Goal: Task Accomplishment & Management: Complete application form

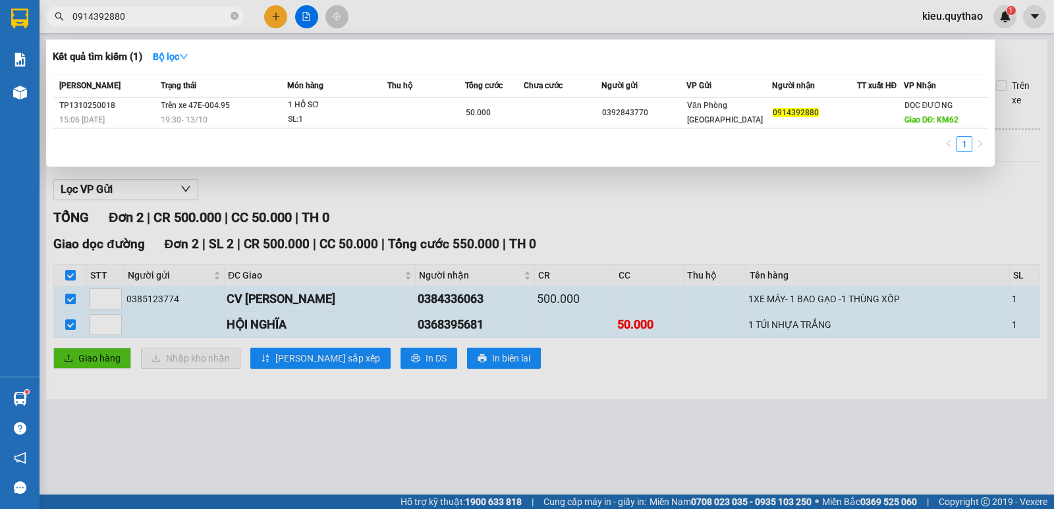
click at [276, 15] on div at bounding box center [527, 254] width 1054 height 509
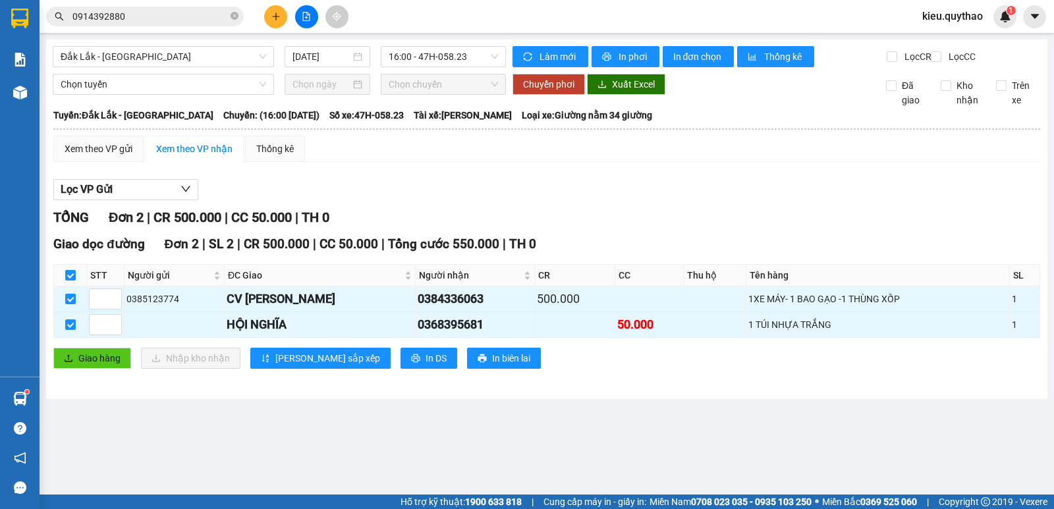
click at [280, 21] on button at bounding box center [275, 16] width 23 height 23
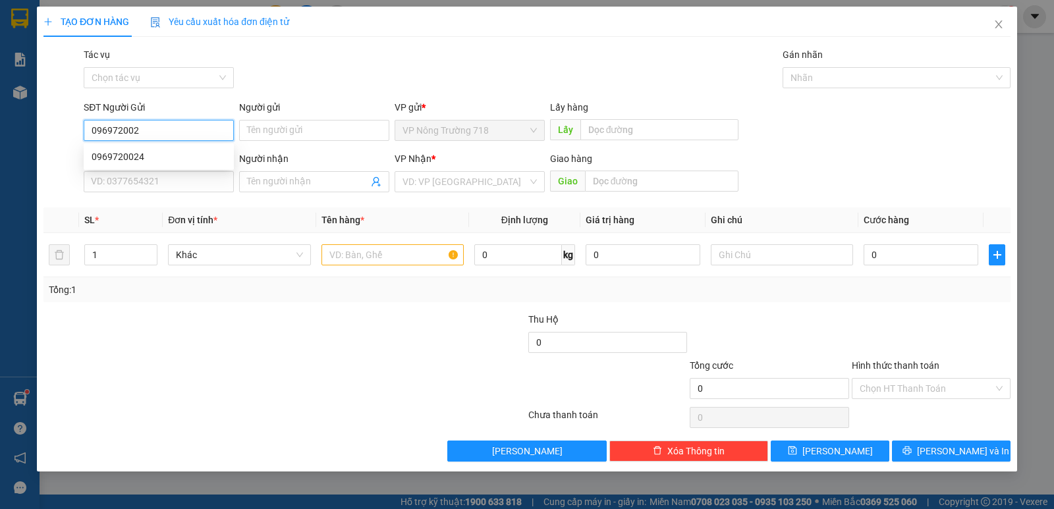
type input "0969720024"
click at [190, 166] on div "0969720024" at bounding box center [159, 156] width 150 height 21
type input "0989168795"
type input "CHỊ MAI"
type input "0969720024"
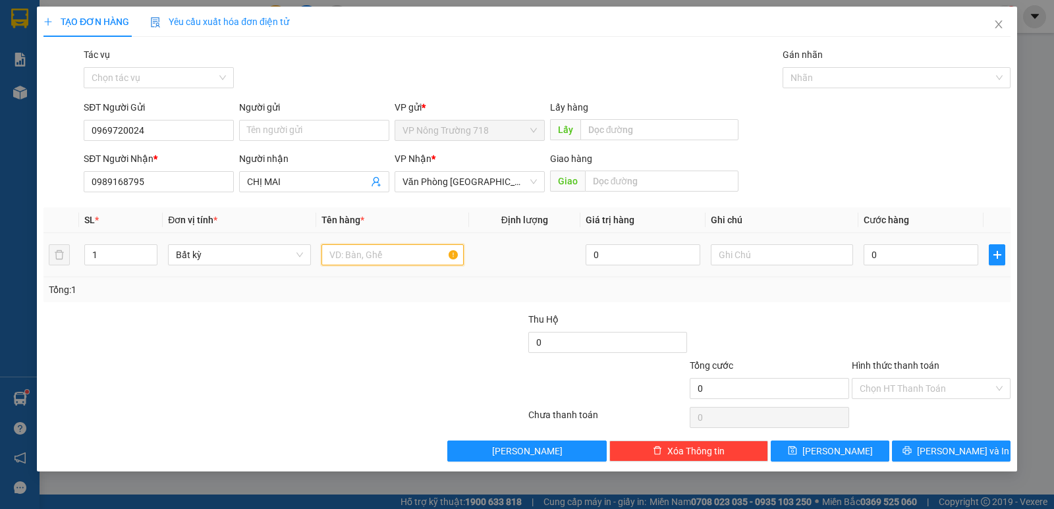
click at [388, 255] on input "text" at bounding box center [393, 254] width 142 height 21
type input "1 SỌT ĐEN VÀNG"
click at [869, 254] on input "0" at bounding box center [921, 254] width 115 height 21
type input "7"
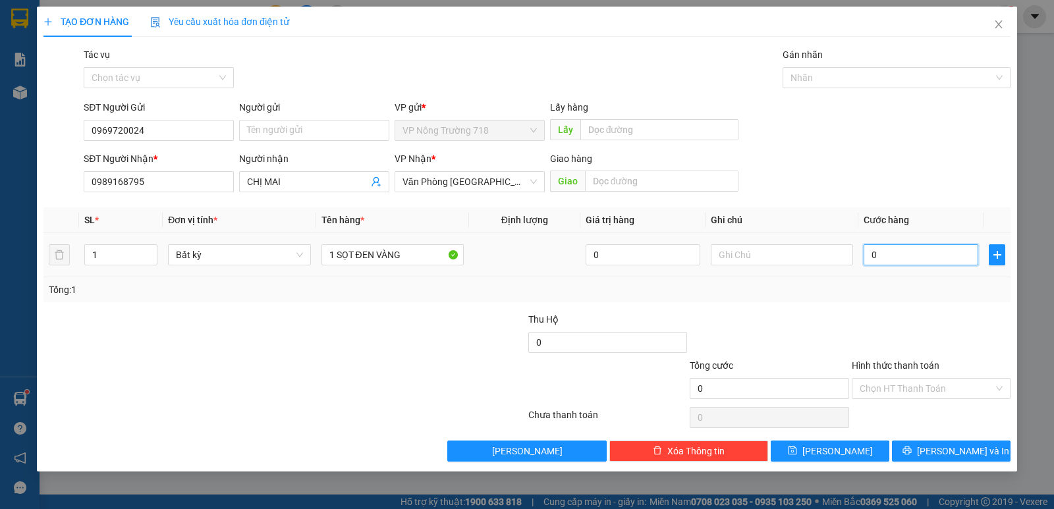
type input "7"
type input "70"
type input "700"
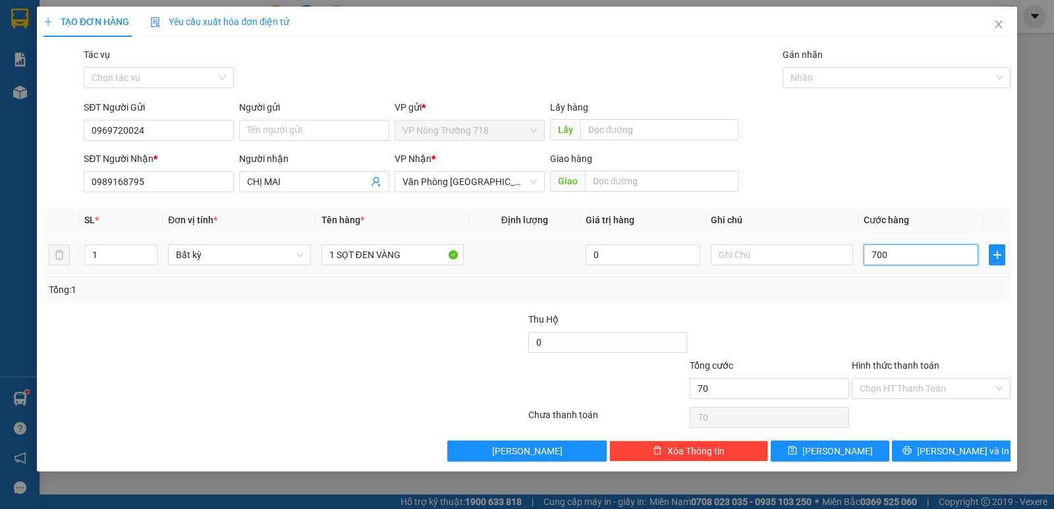
type input "700"
type input "7.000"
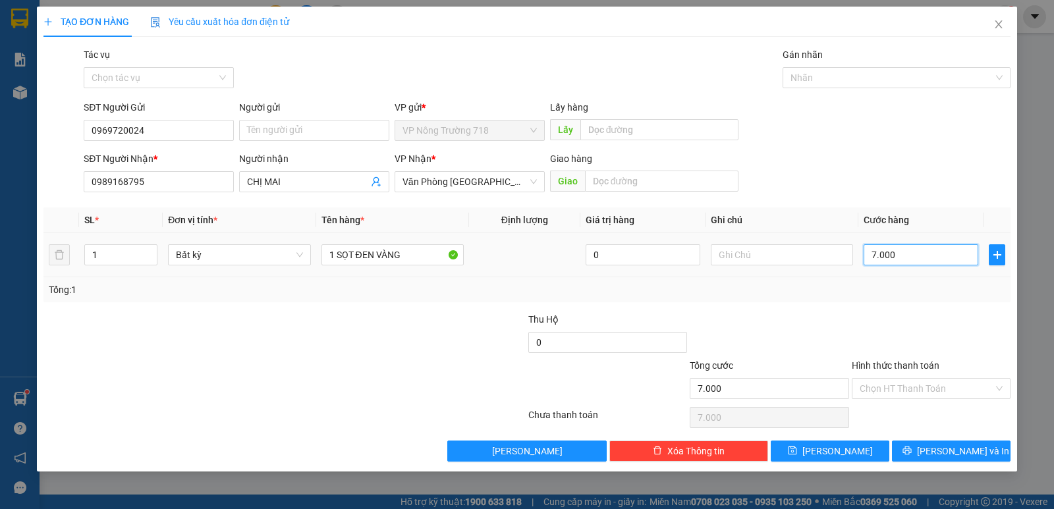
type input "70.000"
click at [908, 384] on input "Hình thức thanh toán" at bounding box center [927, 389] width 134 height 20
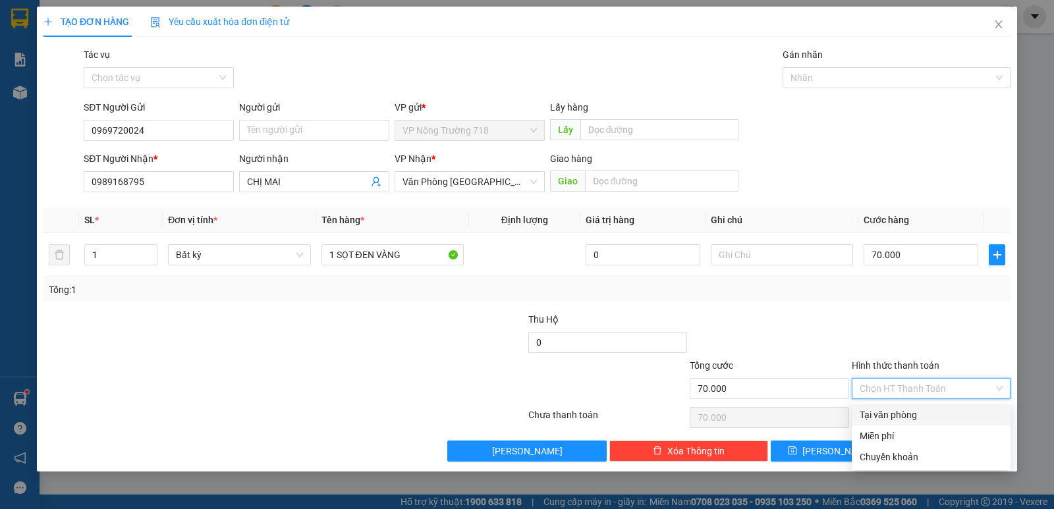
click at [915, 417] on div "Tại văn phòng" at bounding box center [931, 415] width 143 height 14
type input "0"
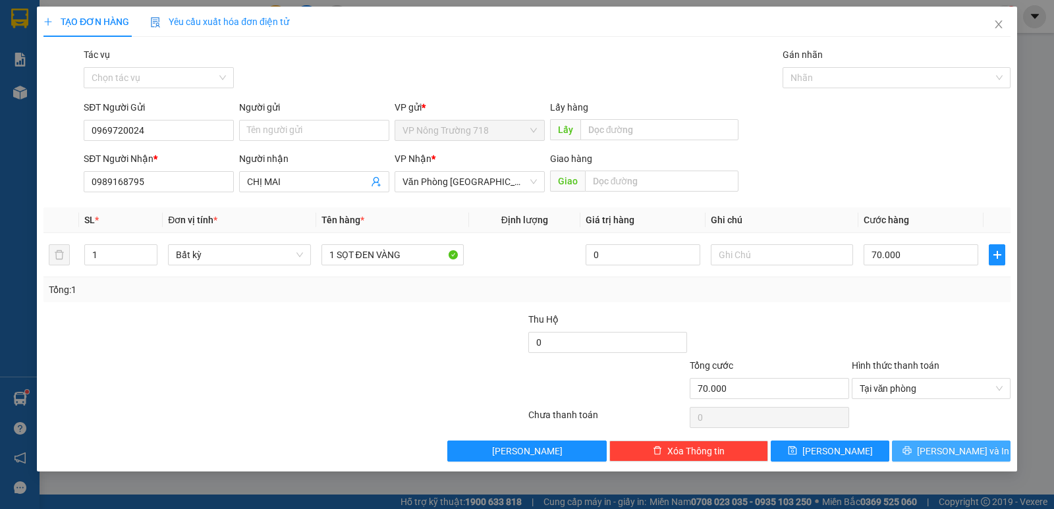
click at [940, 461] on button "[PERSON_NAME] và In" at bounding box center [951, 451] width 119 height 21
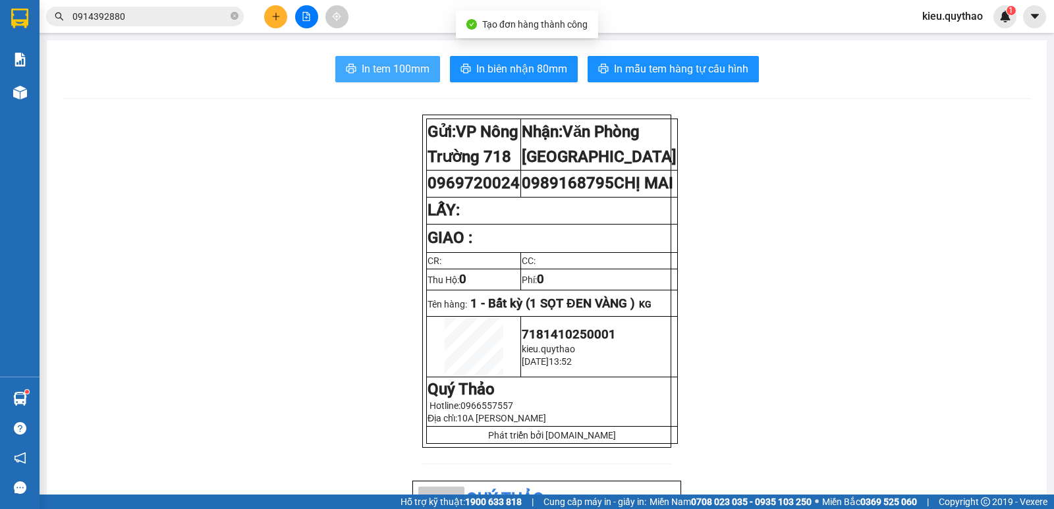
click at [393, 69] on span "In tem 100mm" at bounding box center [396, 69] width 68 height 16
